Goal: Information Seeking & Learning: Stay updated

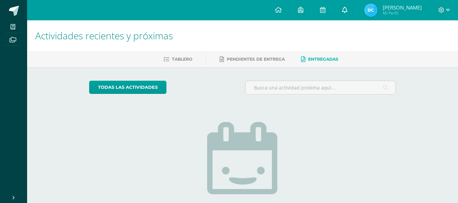
click at [349, 11] on link at bounding box center [345, 10] width 22 height 20
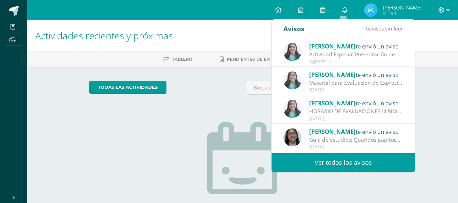
click at [347, 167] on link "Ver todos los avisos" at bounding box center [343, 162] width 143 height 19
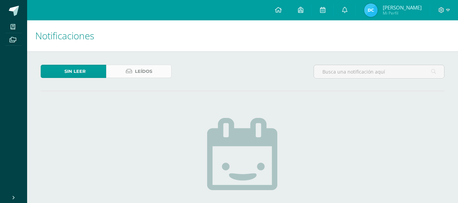
click at [151, 69] on span "Leídos" at bounding box center [143, 71] width 17 height 13
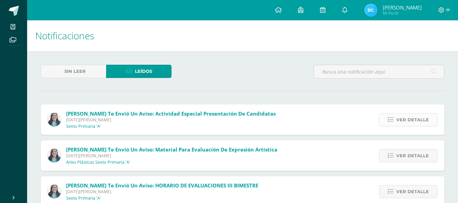
click at [417, 121] on span "Ver detalle" at bounding box center [412, 120] width 33 height 13
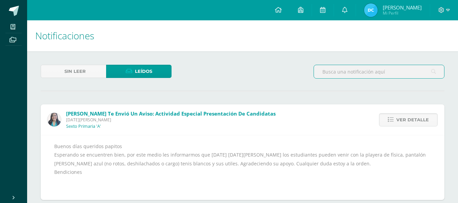
drag, startPoint x: 387, startPoint y: 75, endPoint x: 267, endPoint y: 79, distance: 120.5
click at [267, 79] on div "Sin leer Leídos" at bounding box center [242, 75] width 409 height 20
